Goal: Transaction & Acquisition: Obtain resource

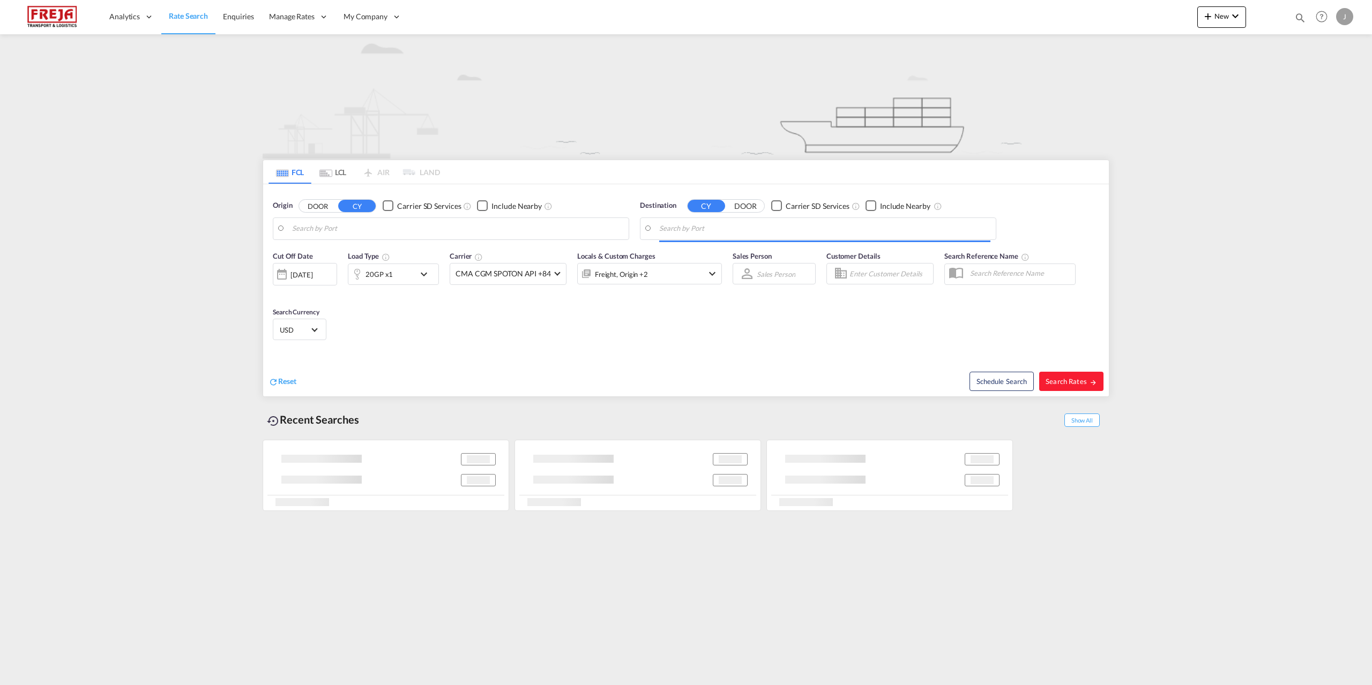
type input "[GEOGRAPHIC_DATA], [GEOGRAPHIC_DATA]"
type input "Raumo (Rauma), [GEOGRAPHIC_DATA]"
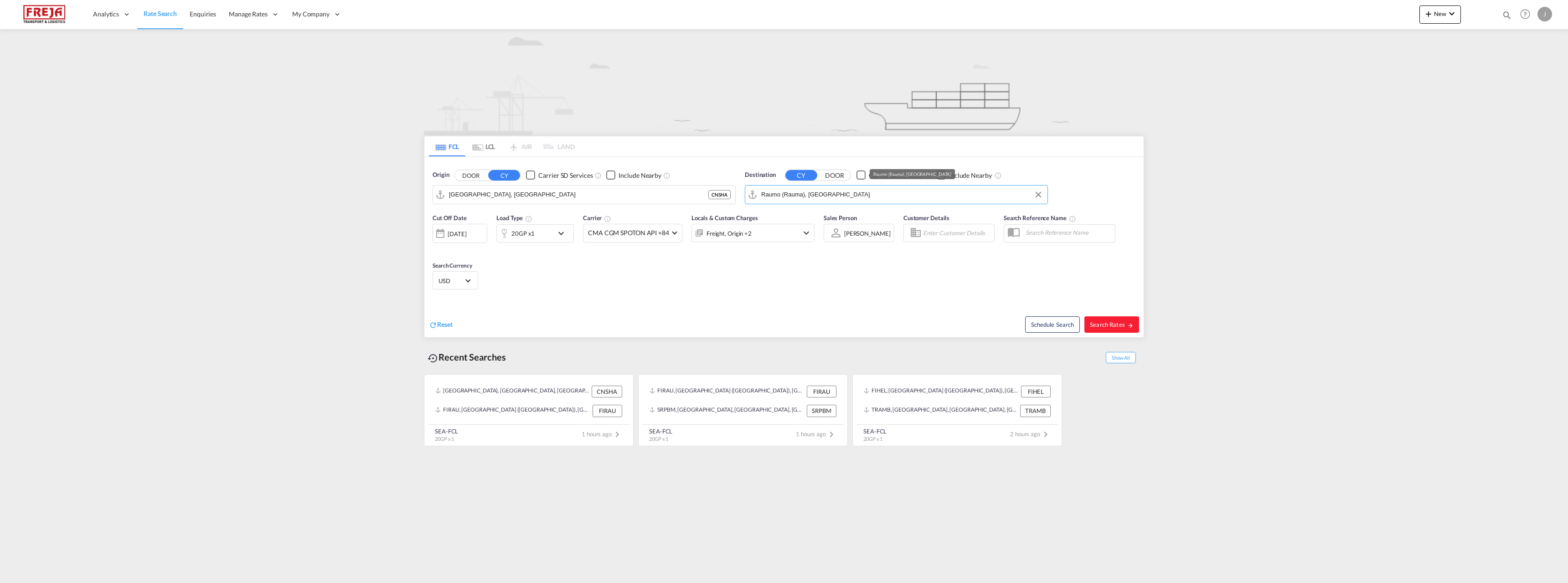
click at [816, 190] on input "Raumo (Rauma), [GEOGRAPHIC_DATA]" at bounding box center [902, 195] width 282 height 14
click at [519, 214] on div "Raumo ( [GEOGRAPHIC_DATA] ) [GEOGRAPHIC_DATA] FIRAU" at bounding box center [520, 220] width 174 height 27
type input "Raumo (Rauma), [GEOGRAPHIC_DATA]"
click at [774, 196] on body "Analytics Reports Dashboard Rate Search Enquiries Manage Rates Contract Rates" at bounding box center [784, 291] width 1568 height 583
click at [784, 246] on div "Beirut [GEOGRAPHIC_DATA] LBBEY" at bounding box center [832, 247] width 174 height 27
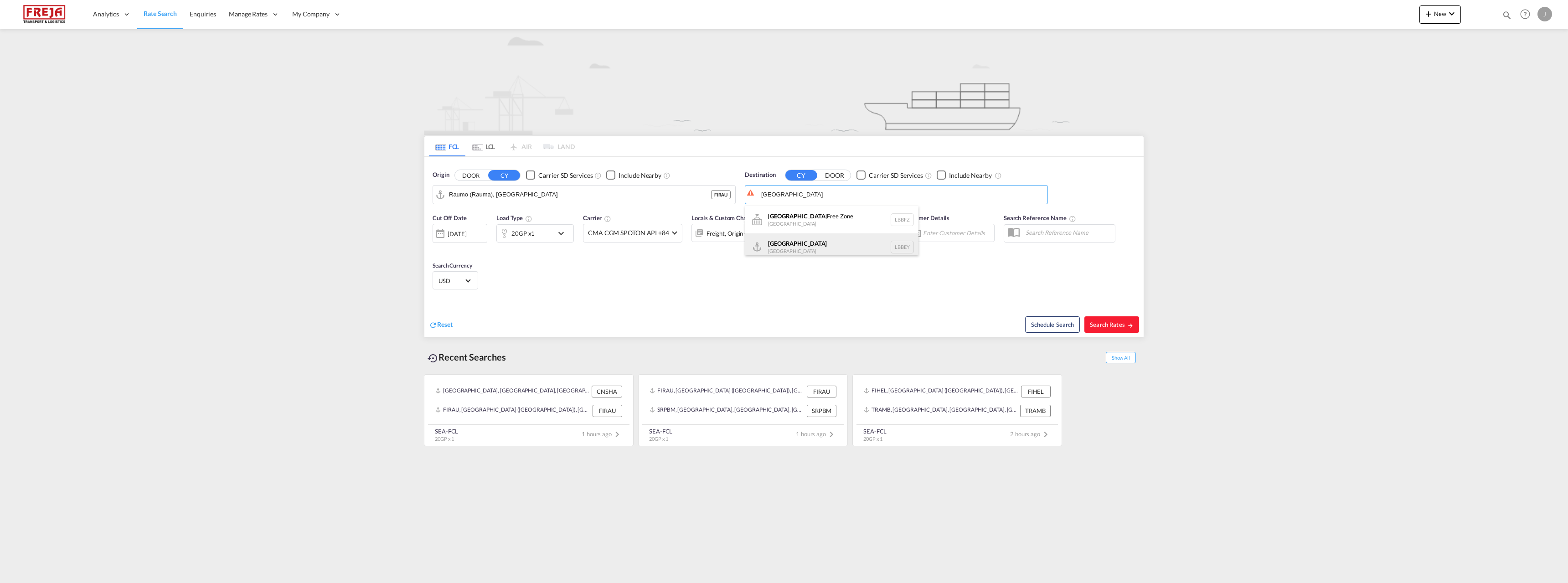
type input "[GEOGRAPHIC_DATA], LBBEY"
click at [1135, 321] on button "Search Rates" at bounding box center [1112, 324] width 54 height 16
type input "FIRAU to LBBEY / [DATE]"
